Goal: Task Accomplishment & Management: Use online tool/utility

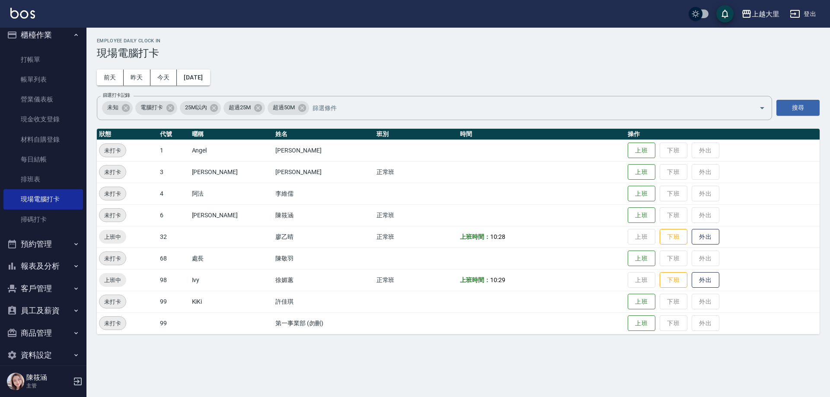
scroll to position [19, 0]
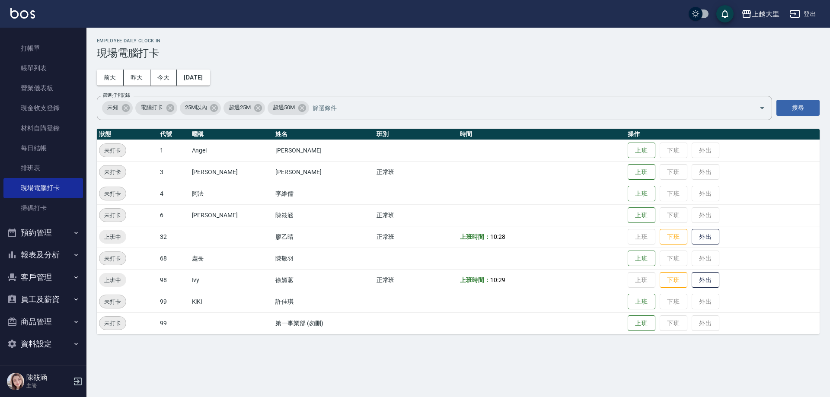
click at [62, 247] on button "報表及分析" at bounding box center [43, 255] width 80 height 22
click at [50, 356] on link "互助日報表" at bounding box center [43, 360] width 80 height 20
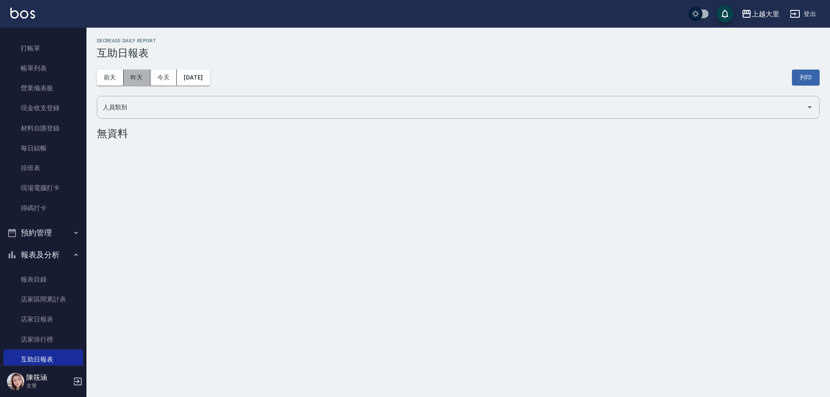
click at [130, 73] on button "昨天" at bounding box center [137, 78] width 27 height 16
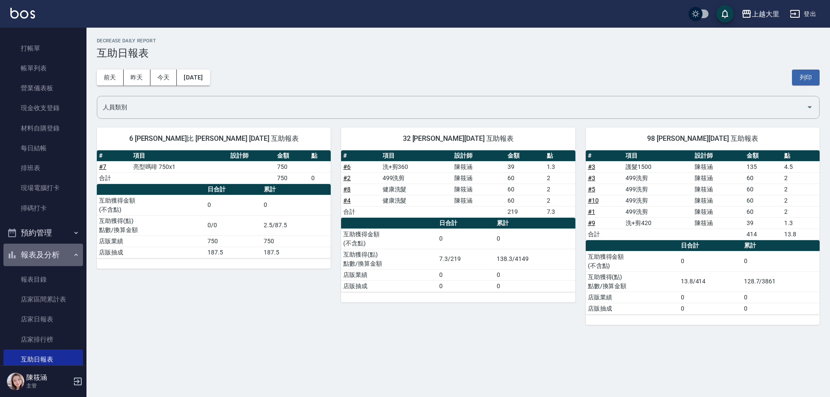
click at [55, 257] on button "報表及分析" at bounding box center [43, 255] width 80 height 22
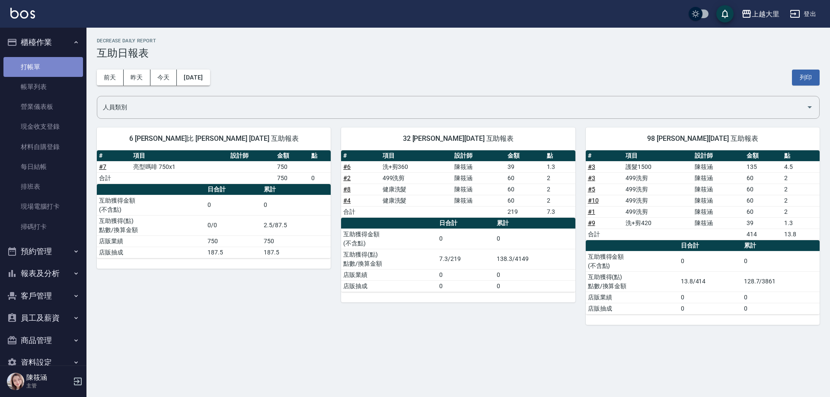
click at [63, 61] on link "打帳單" at bounding box center [43, 67] width 80 height 20
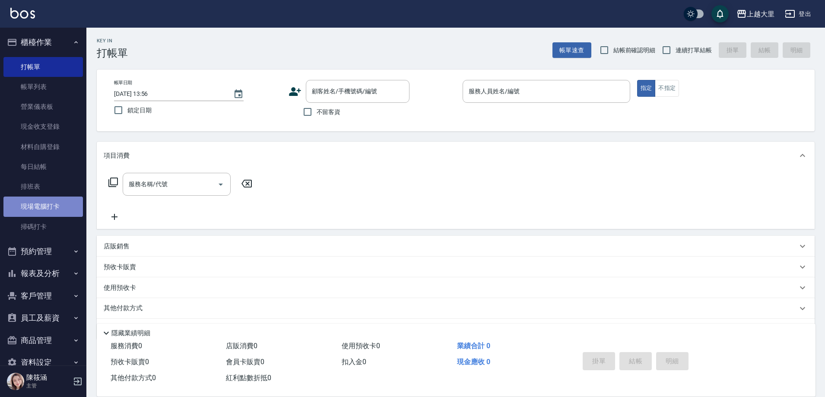
click at [66, 202] on link "現場電腦打卡" at bounding box center [43, 207] width 80 height 20
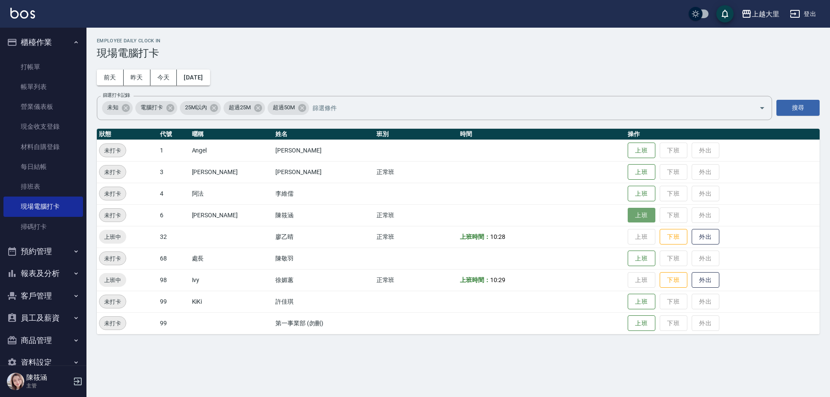
click at [650, 216] on button "上班" at bounding box center [641, 215] width 28 height 15
